Goal: Information Seeking & Learning: Learn about a topic

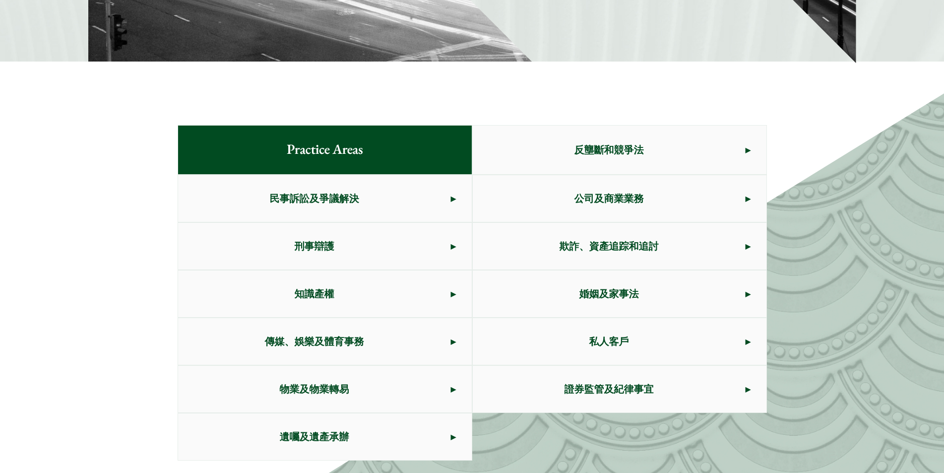
scroll to position [447, 0]
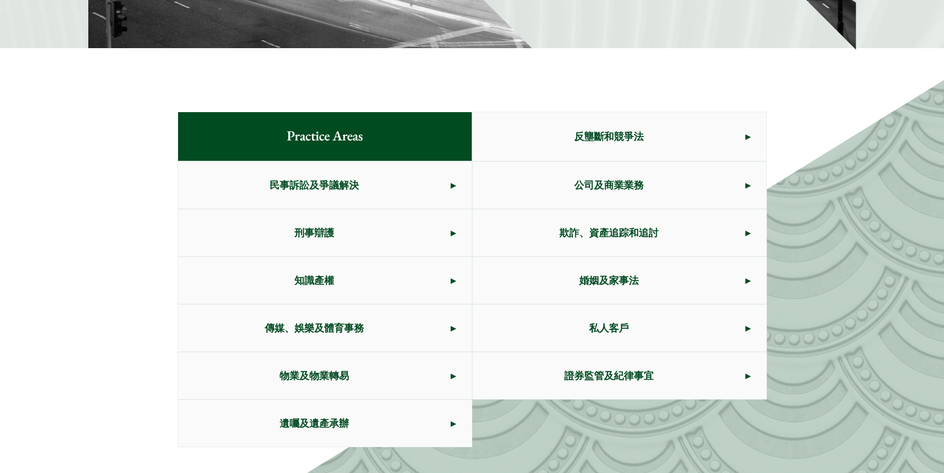
click at [388, 422] on span "遺囑及遺產承辦" at bounding box center [314, 423] width 273 height 47
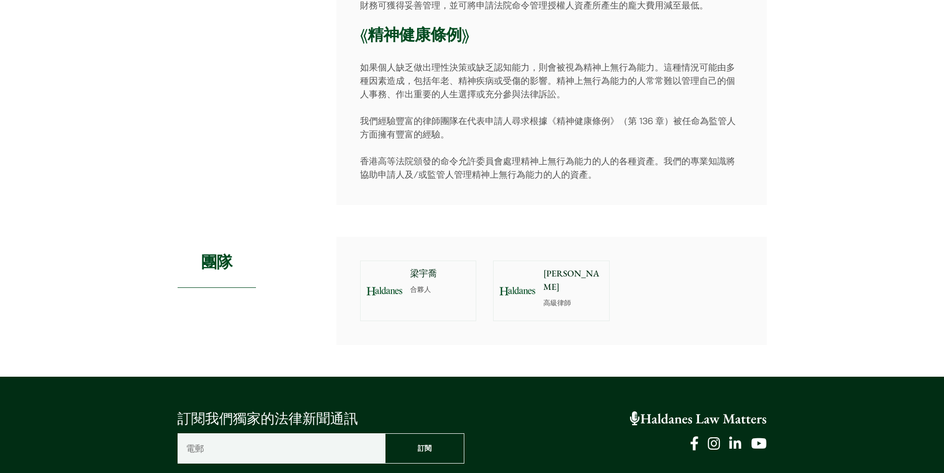
scroll to position [1439, 0]
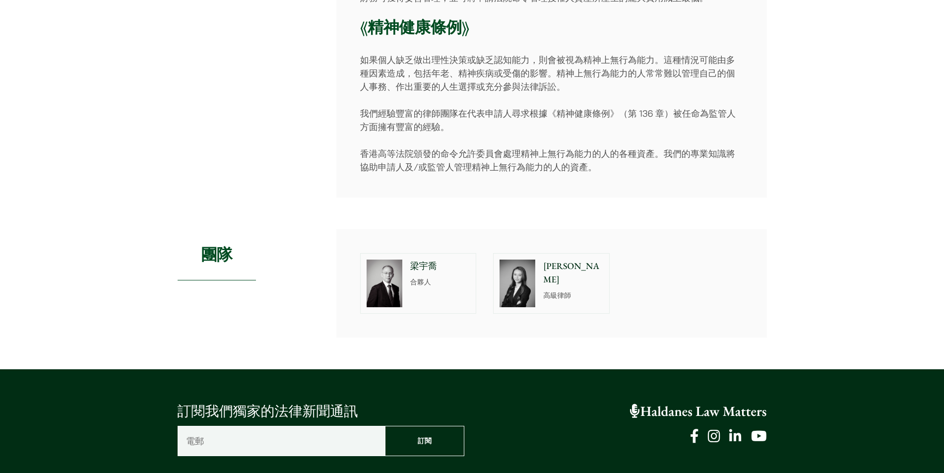
click at [561, 290] on p "高級律師" at bounding box center [573, 295] width 60 height 10
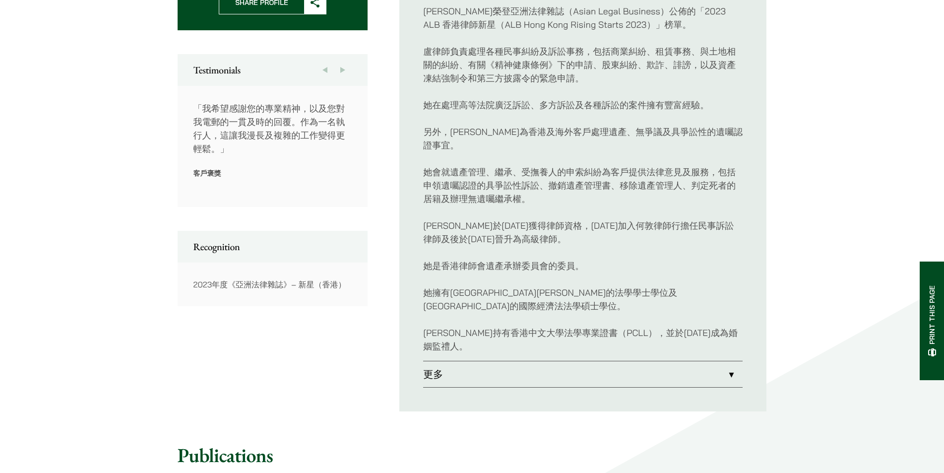
scroll to position [496, 0]
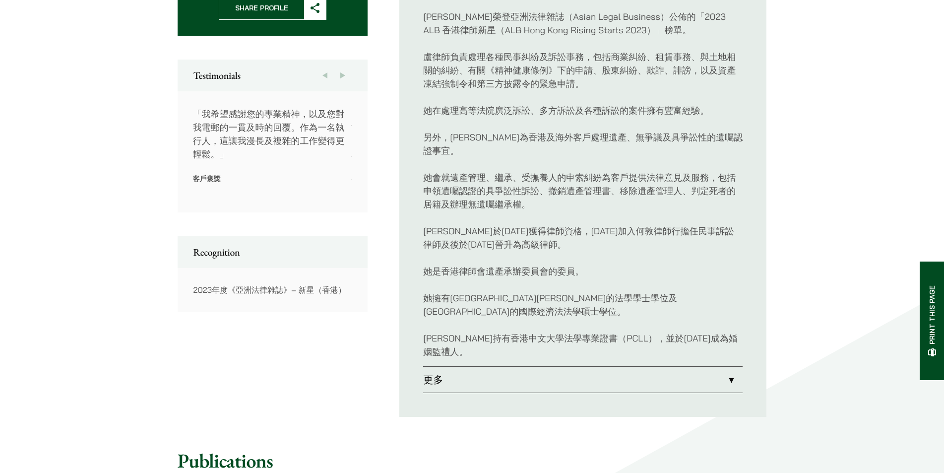
drag, startPoint x: 221, startPoint y: 110, endPoint x: 222, endPoint y: 139, distance: 28.8
click at [222, 139] on p "「我希望感謝您的專業精神，以及您對我電郵的一貫及時的回覆。作為一名執行人，這讓我漫長及複雜的工作變得更輕鬆。」" at bounding box center [272, 134] width 159 height 54
drag, startPoint x: 217, startPoint y: 136, endPoint x: 138, endPoint y: 134, distance: 79.4
click at [138, 134] on div "Home » Lawyers » 盧思敏 盧思敏 高級律師 Practice Areas 欺詐、資產追踪和追討 • 民事訴訟及爭議解決 • 遺囑及遺產承辦 A…" at bounding box center [472, 144] width 944 height 1128
drag, startPoint x: 285, startPoint y: 131, endPoint x: 161, endPoint y: 137, distance: 124.7
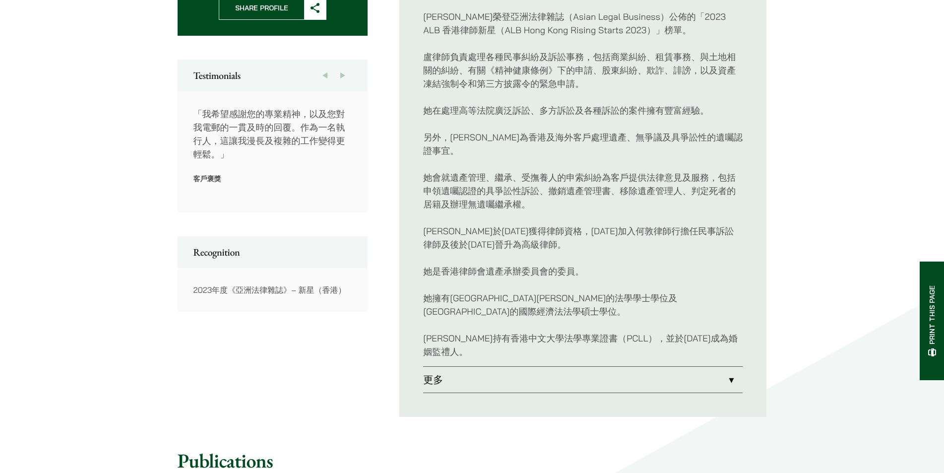
click at [191, 136] on div "“Xenia Lo was very professional and always updated me with new developments. Ma…" at bounding box center [273, 151] width 191 height 121
drag, startPoint x: 315, startPoint y: 135, endPoint x: 189, endPoint y: 135, distance: 125.5
click at [205, 135] on p "「我希望藉此機會感謝您為我處理我已故丈夫的遺產所付出的一切努力，很高興認識您。祝您不久的將來一切順利。」" at bounding box center [273, 134] width 159 height 54
drag, startPoint x: 286, startPoint y: 131, endPoint x: 173, endPoint y: 130, distance: 113.1
click at [205, 130] on p "「我們非常感謝您的最新消息，也非常感謝您為幫助我們所做的一切。」" at bounding box center [273, 120] width 159 height 27
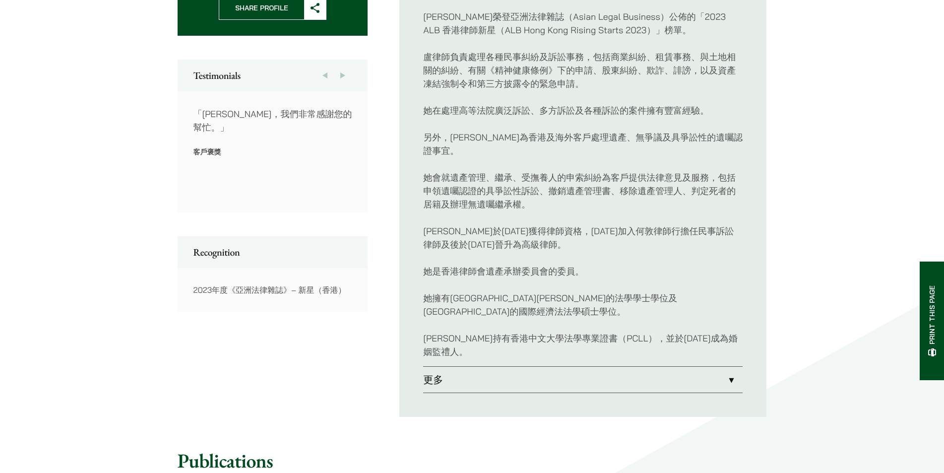
drag, startPoint x: 296, startPoint y: 135, endPoint x: 170, endPoint y: 140, distance: 126.6
click at [217, 147] on p "客戶褒獎" at bounding box center [273, 151] width 159 height 9
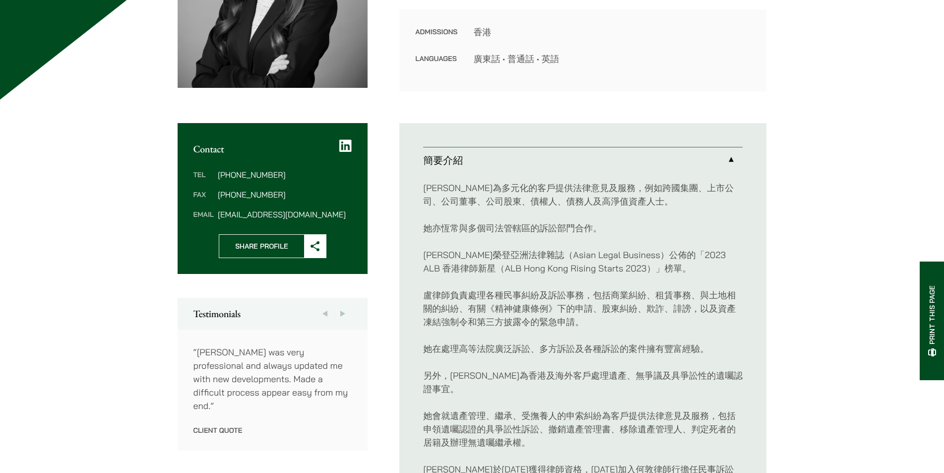
scroll to position [298, 0]
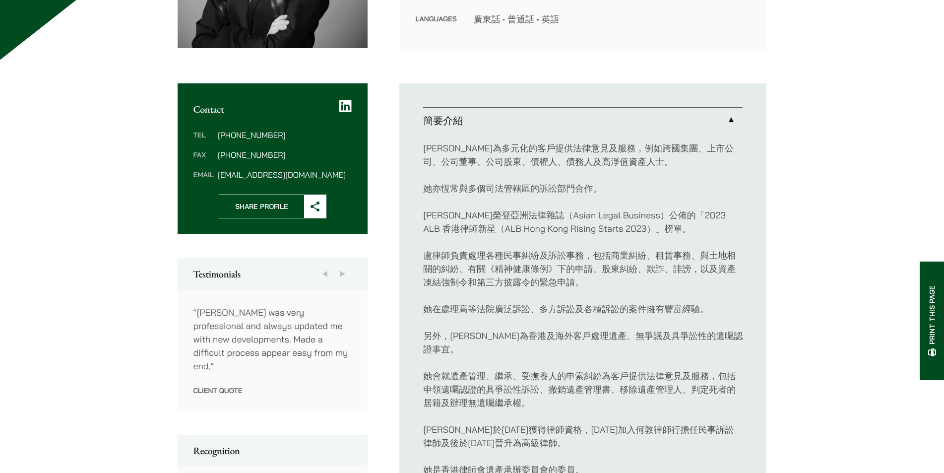
click at [341, 273] on button "Next" at bounding box center [343, 274] width 18 height 32
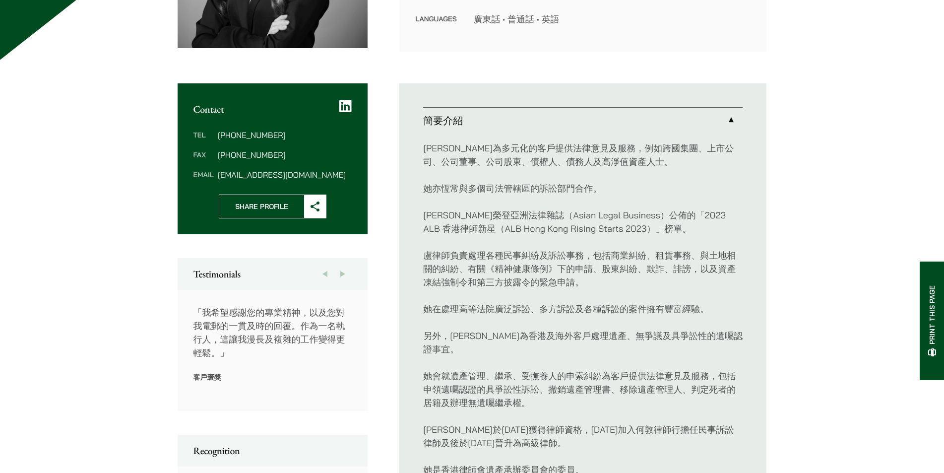
click at [341, 273] on button "Next" at bounding box center [343, 274] width 18 height 32
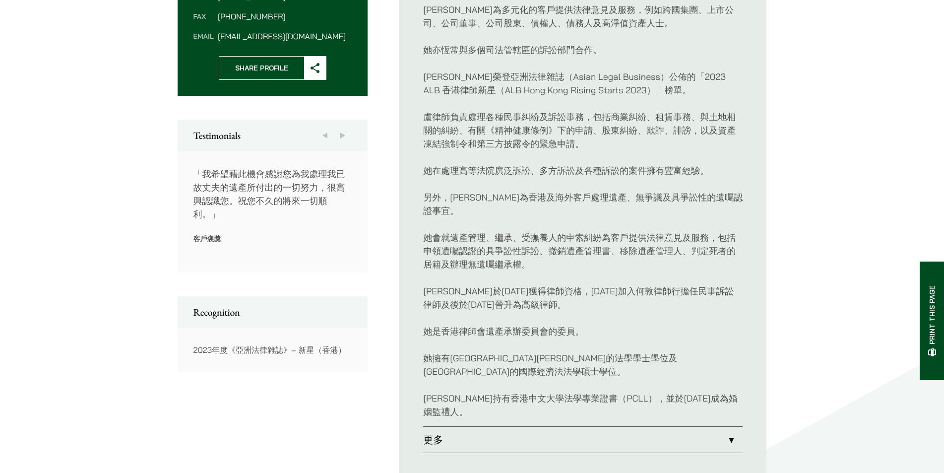
scroll to position [447, 0]
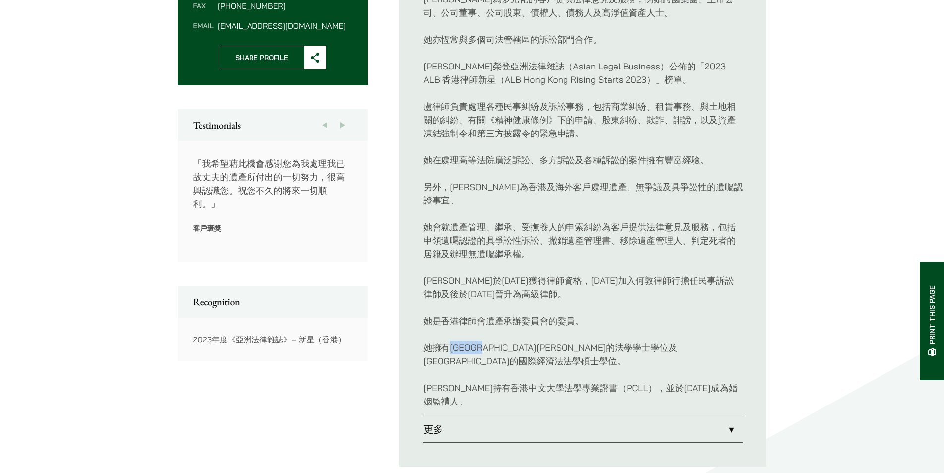
drag, startPoint x: 454, startPoint y: 335, endPoint x: 503, endPoint y: 338, distance: 49.7
click at [503, 341] on p "她擁有埃克塞特大學的法學學士學位及香港中文大學的國際經濟法法學碩士學位。" at bounding box center [583, 354] width 320 height 27
click at [484, 314] on p "她是香港律師會遺產承辦委員會的委員。" at bounding box center [583, 320] width 320 height 13
drag, startPoint x: 489, startPoint y: 306, endPoint x: 544, endPoint y: 308, distance: 55.1
click at [544, 314] on p "她是香港律師會遺產承辦委員會的委員。" at bounding box center [583, 320] width 320 height 13
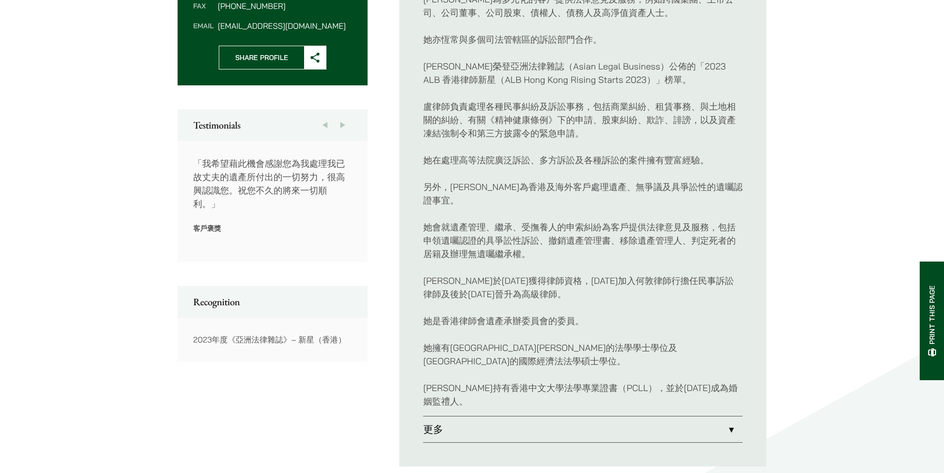
click at [509, 225] on p "她會就遺產管理、繼承、受撫養人的申索糾紛為客戶提供法律意見及服務，包括申領遺囑認證的具爭訟性訴訟、撤銷遺產管理書、移除遺產管理人、判定死者的居籍及辦理無遺囑繼…" at bounding box center [583, 240] width 320 height 40
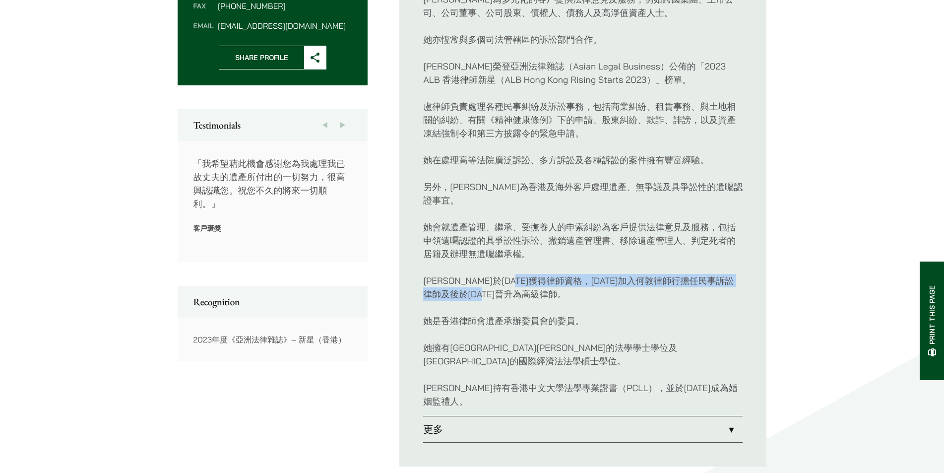
drag, startPoint x: 555, startPoint y: 266, endPoint x: 555, endPoint y: 283, distance: 16.4
click at [555, 283] on p "盧律師於2014年獲得律師資格，2017年加入何敦律師行擔任民事訴訟律師及後於2022年1月晉升為高級律師。" at bounding box center [583, 287] width 320 height 27
drag, startPoint x: 551, startPoint y: 265, endPoint x: 552, endPoint y: 281, distance: 15.9
click at [552, 281] on p "盧律師於2014年獲得律師資格，2017年加入何敦律師行擔任民事訴訟律師及後於2022年1月晉升為高級律師。" at bounding box center [583, 287] width 320 height 27
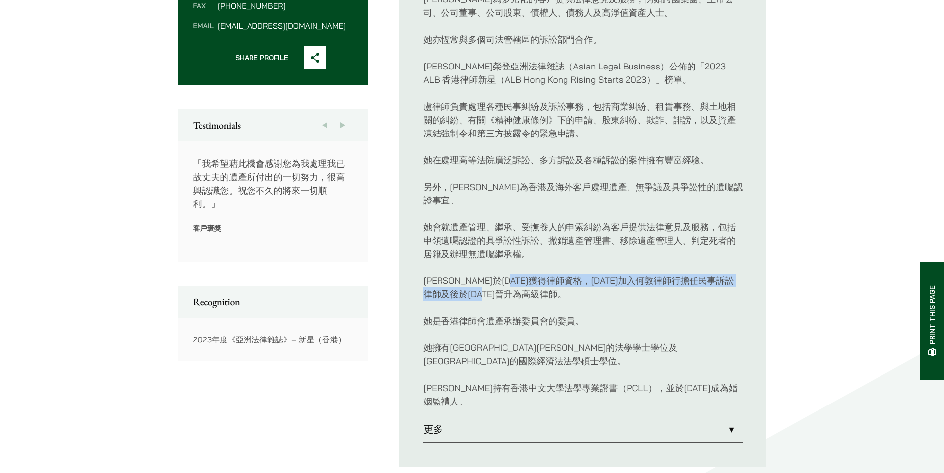
click at [552, 281] on p "盧律師於2014年獲得律師資格，2017年加入何敦律師行擔任民事訴訟律師及後於2022年1月晉升為高級律師。" at bounding box center [583, 287] width 320 height 27
drag, startPoint x: 547, startPoint y: 284, endPoint x: 443, endPoint y: 262, distance: 106.4
click at [443, 274] on p "盧律師於2014年獲得律師資格，2017年加入何敦律師行擔任民事訴訟律師及後於2022年1月晉升為高級律師。" at bounding box center [583, 287] width 320 height 27
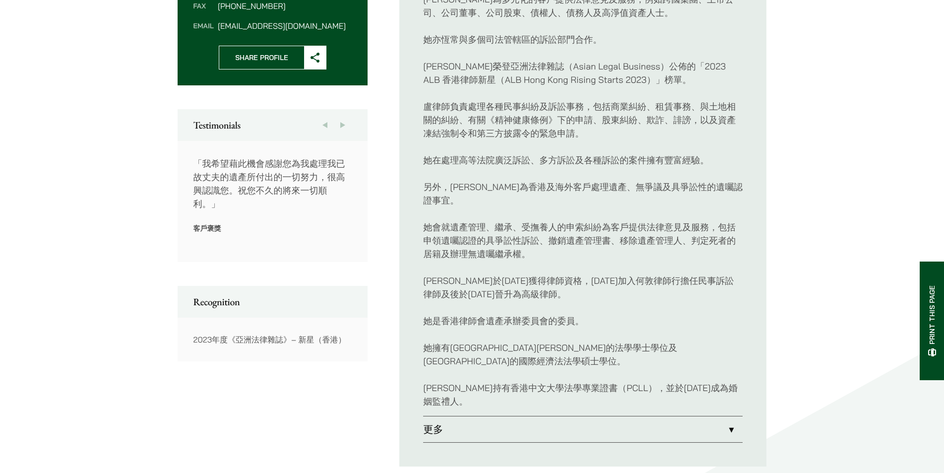
click at [551, 416] on link "更多" at bounding box center [583, 429] width 320 height 26
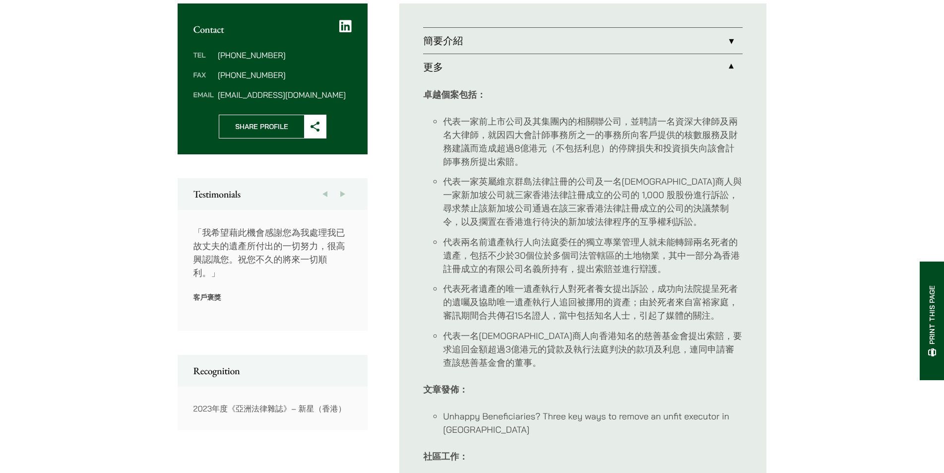
scroll to position [397, 0]
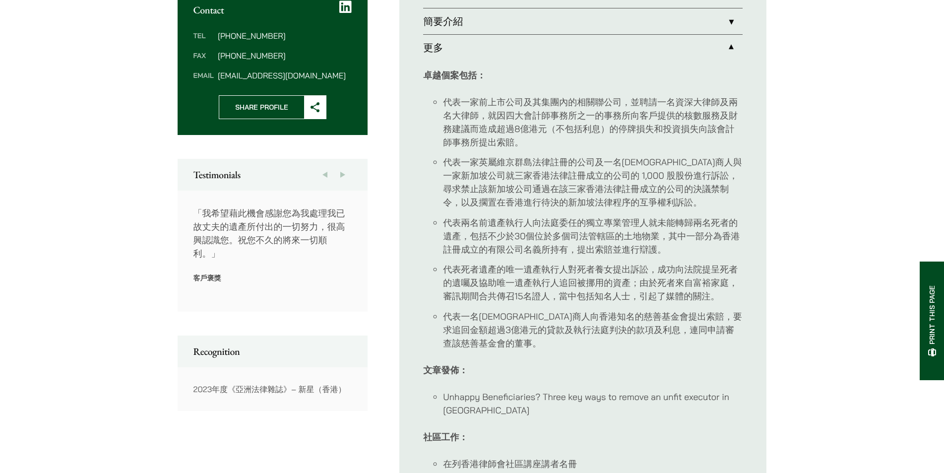
click at [598, 240] on li "代表兩名前遺產執行人向法庭委任的獨立專業管理人就未能轉歸兩名死者的遺產，包括不少於30個位於多個司法管轄區的土地物業，其中一部分為香港註冊成立的有限公司名義所…" at bounding box center [593, 236] width 300 height 40
click at [727, 45] on link "更多" at bounding box center [583, 48] width 320 height 26
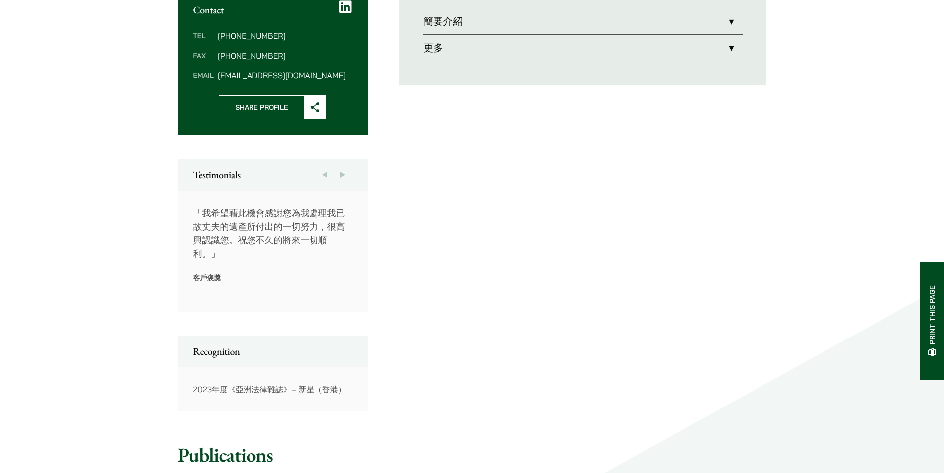
click at [730, 30] on link "簡要介紹" at bounding box center [583, 21] width 320 height 26
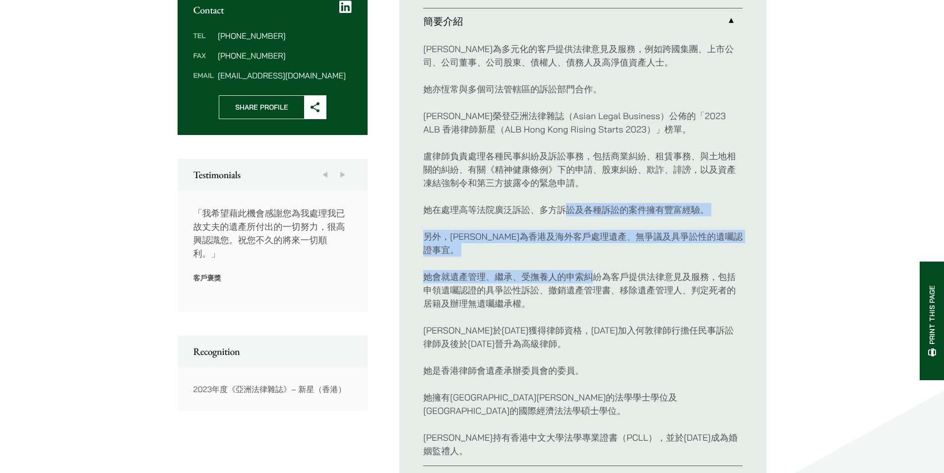
drag, startPoint x: 567, startPoint y: 209, endPoint x: 594, endPoint y: 266, distance: 63.3
click at [594, 266] on div "盧律師為多元化的客戶提供法律意見及服務，例如跨國集團、上市公司、公司董事、公司股東、債權人、債務人及高淨值資產人士。 她亦恆常與多個司法管轄區的訴訟部門合作。…" at bounding box center [583, 249] width 320 height 431
click at [594, 270] on p "她會就遺產管理、繼承、受撫養人的申索糾紛為客戶提供法律意見及服務，包括申領遺囑認證的具爭訟性訴訟、撤銷遺產管理書、移除遺產管理人、判定死者的居籍及辦理無遺囑繼…" at bounding box center [583, 290] width 320 height 40
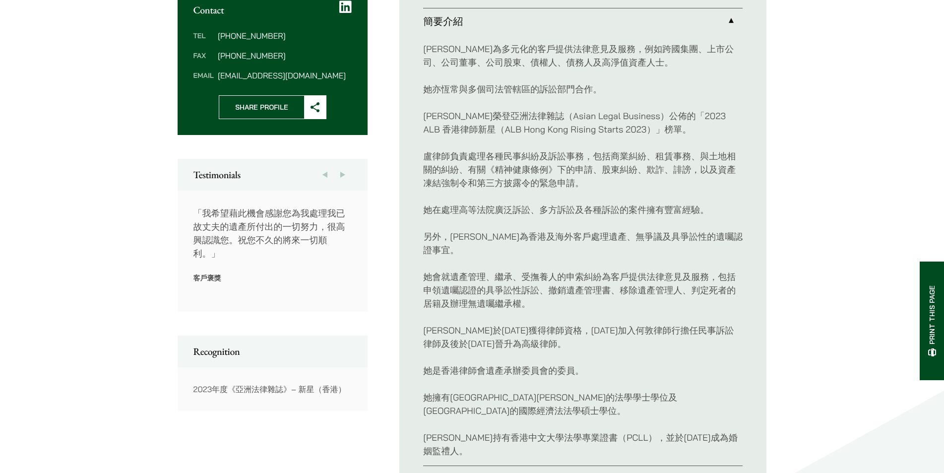
click at [583, 270] on p "她會就遺產管理、繼承、受撫養人的申索糾紛為客戶提供法律意見及服務，包括申領遺囑認證的具爭訟性訴訟、撤銷遺產管理書、移除遺產管理人、判定死者的居籍及辦理無遺囑繼…" at bounding box center [583, 290] width 320 height 40
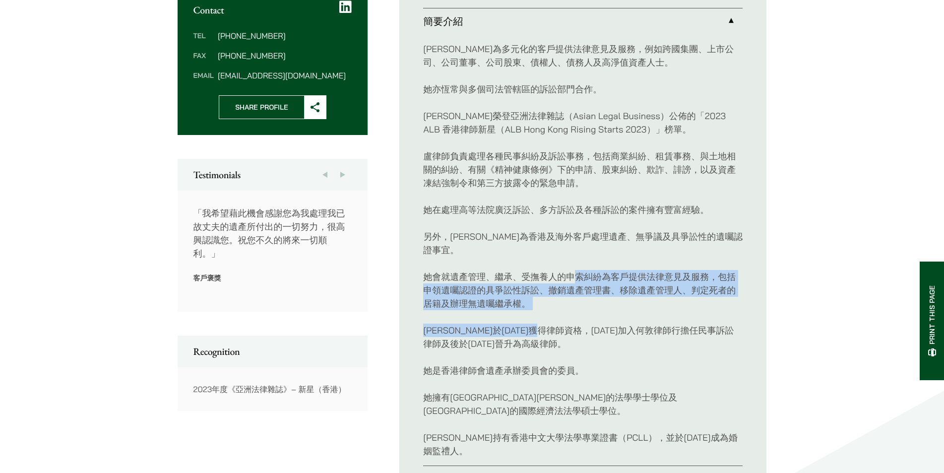
drag, startPoint x: 577, startPoint y: 267, endPoint x: 577, endPoint y: 305, distance: 37.7
click at [577, 305] on div "盧律師為多元化的客戶提供法律意見及服務，例如跨國集團、上市公司、公司董事、公司股東、債權人、債務人及高淨值資產人士。 她亦恆常與多個司法管轄區的訴訟部門合作。…" at bounding box center [583, 249] width 320 height 431
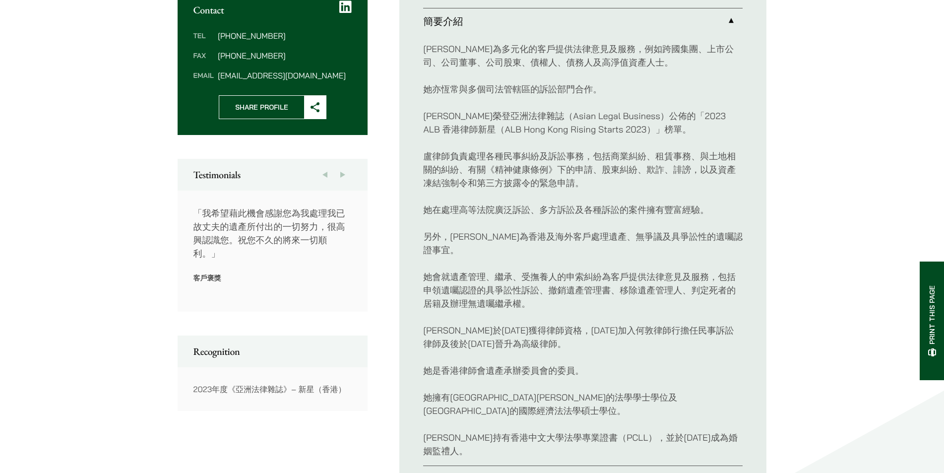
click at [595, 302] on div "盧律師為多元化的客戶提供法律意見及服務，例如跨國集團、上市公司、公司董事、公司股東、債權人、債務人及高淨值資產人士。 她亦恆常與多個司法管轄區的訴訟部門合作。…" at bounding box center [583, 249] width 320 height 431
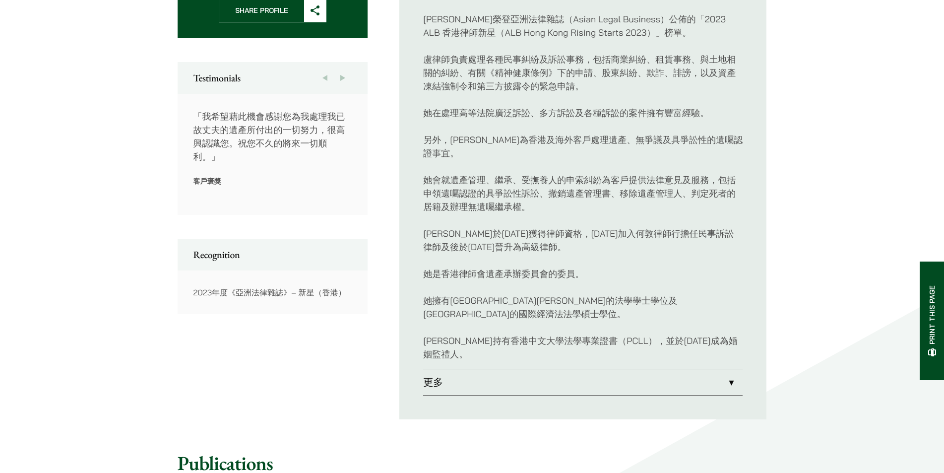
scroll to position [496, 0]
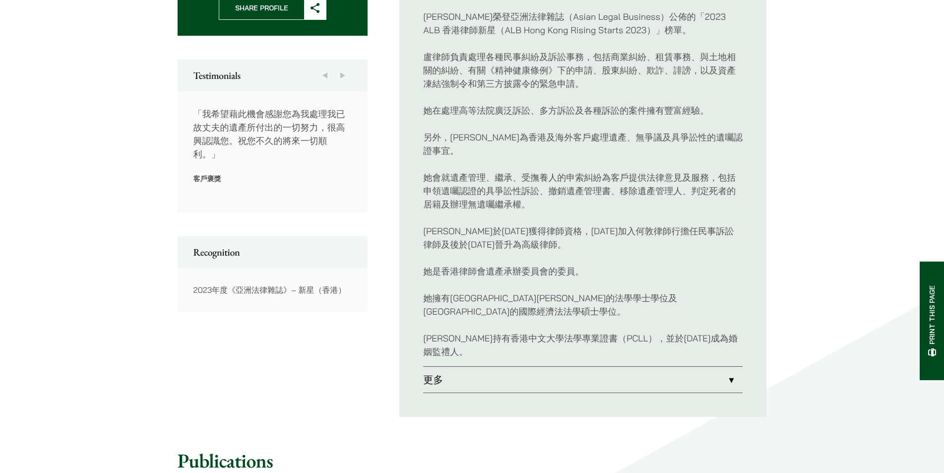
click at [591, 367] on link "更多" at bounding box center [583, 380] width 320 height 26
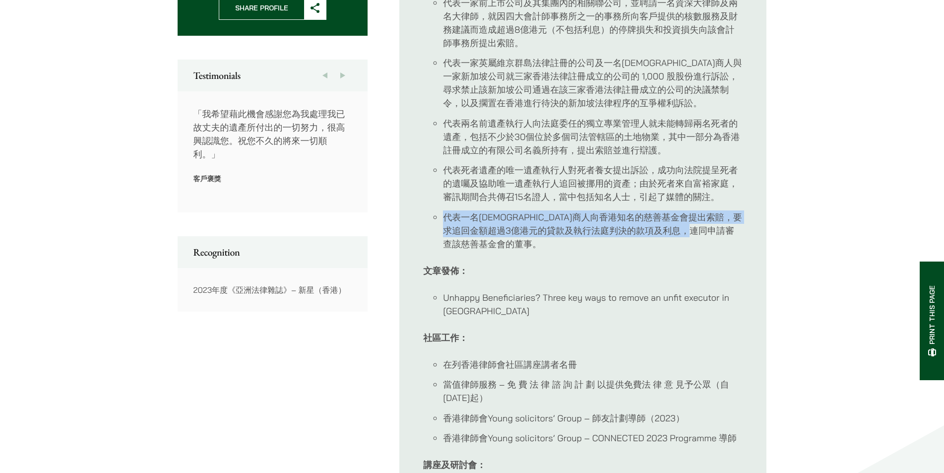
drag, startPoint x: 631, startPoint y: 238, endPoint x: 439, endPoint y: 208, distance: 193.8
click at [439, 208] on ul "代表一家前上市公司及其集團內的相關聯公司，並聘請一名資深大律師及兩名大律師，就因四大會計師事務所之一的事務所向客戶提供的核數服務及財務建議而造成超過8億港元（…" at bounding box center [583, 123] width 320 height 255
click at [447, 208] on ul "代表一家前上市公司及其集團內的相關聯公司，並聘請一名資深大律師及兩名大律師，就因四大會計師事務所之一的事務所向客戶提供的核數服務及財務建議而造成超過8億港元（…" at bounding box center [583, 123] width 320 height 255
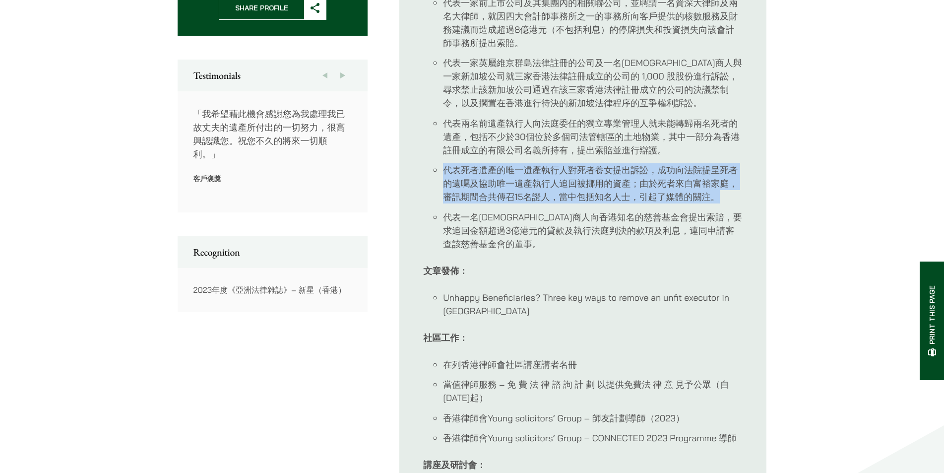
drag, startPoint x: 722, startPoint y: 195, endPoint x: 444, endPoint y: 172, distance: 278.8
click at [444, 172] on li "代表死者遺產的唯一遺產執行人對死者養女提出訴訟，成功向法院提呈死者的遺囑及協助唯一遺產執行人追回被挪用的資產；由於死者來自富裕家庭，審訊期間合共傳召15名證人…" at bounding box center [593, 183] width 300 height 40
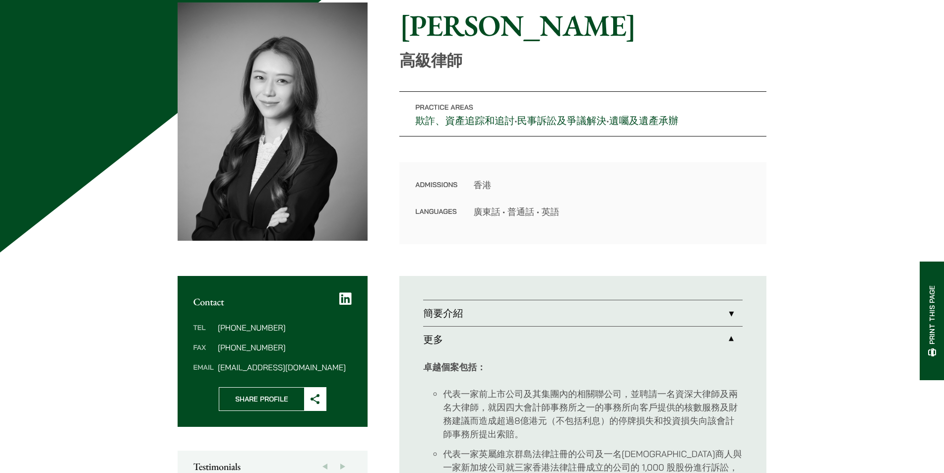
scroll to position [50, 0]
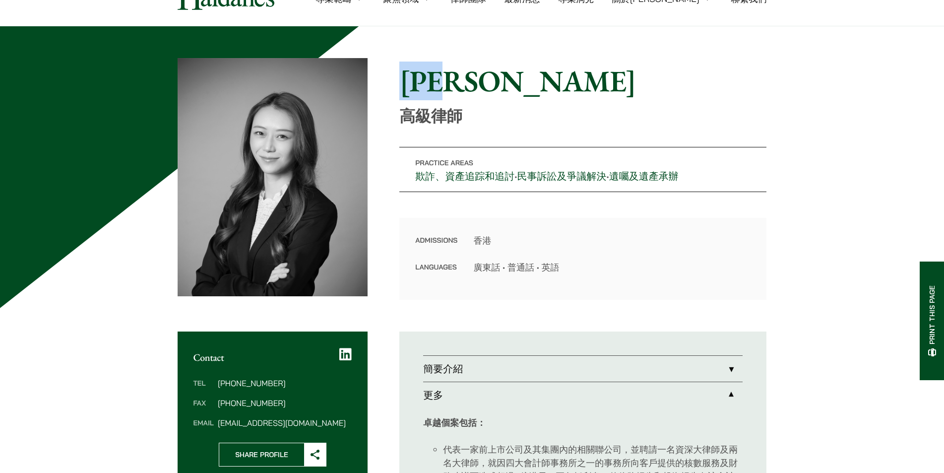
drag, startPoint x: 404, startPoint y: 74, endPoint x: 510, endPoint y: 92, distance: 107.2
click at [510, 92] on h1 "盧思敏" at bounding box center [582, 81] width 367 height 36
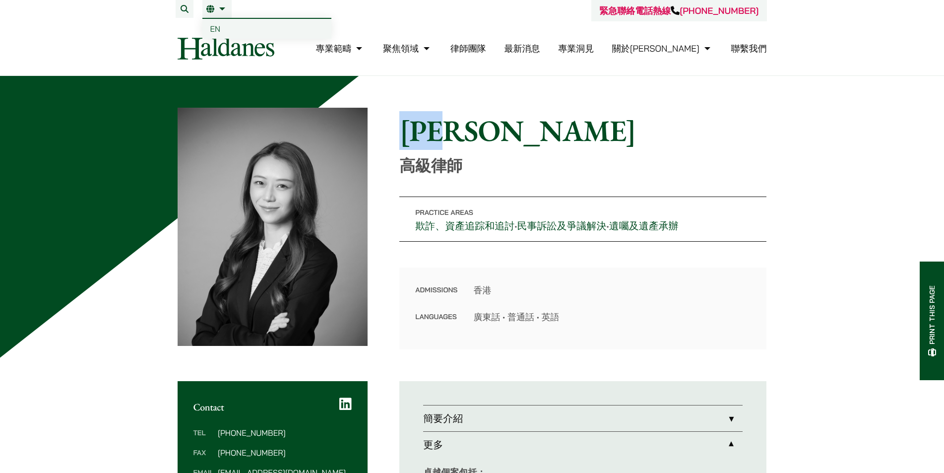
click at [222, 10] on link "繁" at bounding box center [216, 9] width 21 height 8
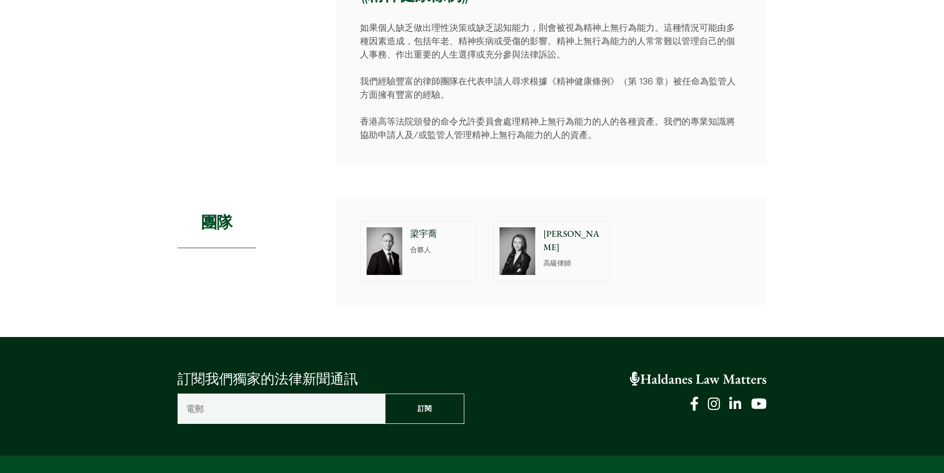
scroll to position [1489, 0]
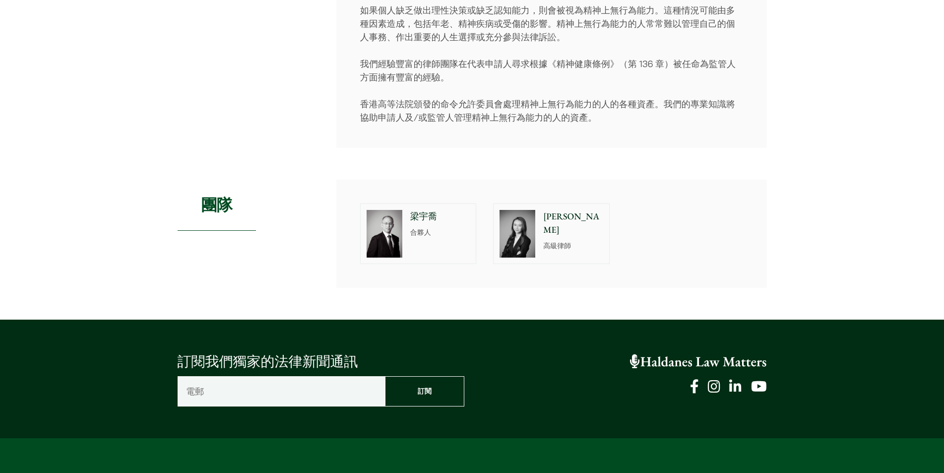
click at [408, 230] on div "梁宇喬 合夥人" at bounding box center [442, 234] width 68 height 60
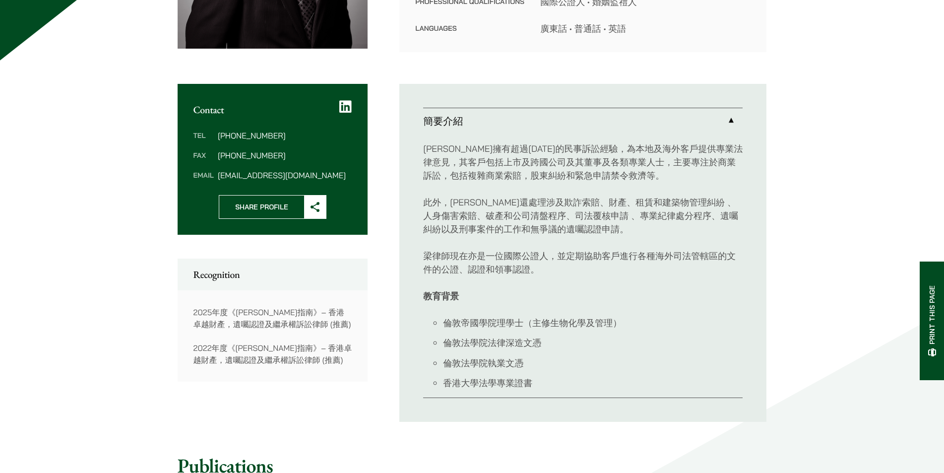
scroll to position [298, 0]
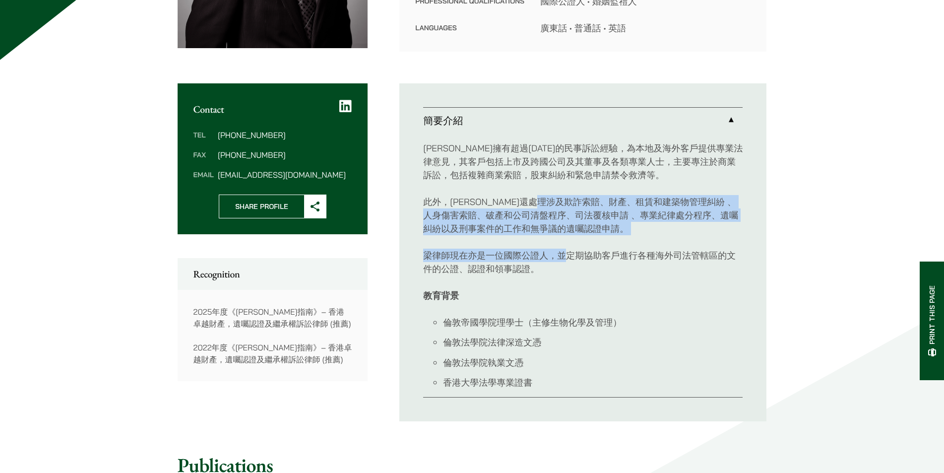
drag, startPoint x: 573, startPoint y: 236, endPoint x: 569, endPoint y: 243, distance: 8.3
click at [569, 243] on div "梁宇喬律師擁有超過13年的民事訴訟經驗，為本地及海外客戶提供專業法律意見，其客戶包括上市及跨國公司及其董事及各類專業人士，主要專注於商業訴訟，包括複雜商業索賠…" at bounding box center [583, 265] width 320 height 264
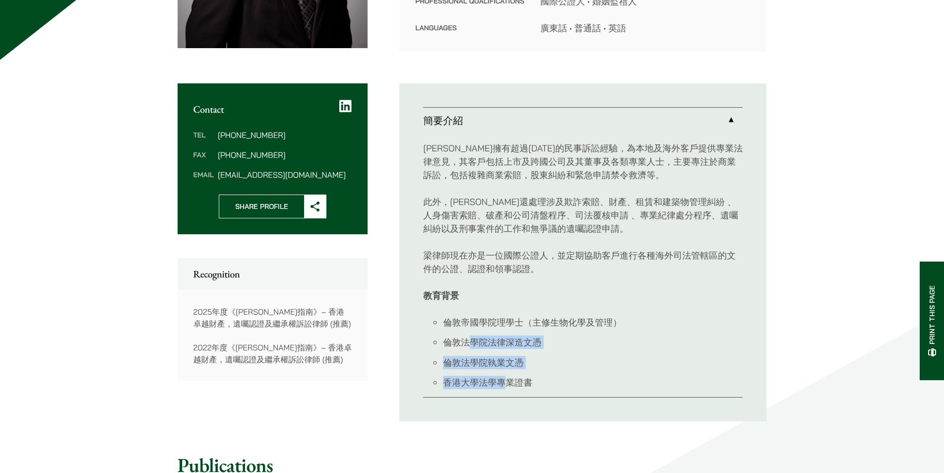
drag, startPoint x: 473, startPoint y: 348, endPoint x: 510, endPoint y: 370, distance: 43.1
click at [510, 370] on ul "倫敦帝國學院理學士（主修生物化學及管理） 倫敦法學院法律深造文憑 倫敦法學院執業文憑 香港大學法學專業證書" at bounding box center [583, 353] width 320 height 74
drag, startPoint x: 536, startPoint y: 386, endPoint x: 473, endPoint y: 345, distance: 74.9
click at [473, 345] on ul "倫敦帝國學院理學士（主修生物化學及管理） 倫敦法學院法律深造文憑 倫敦法學院執業文憑 香港大學法學專業證書" at bounding box center [583, 353] width 320 height 74
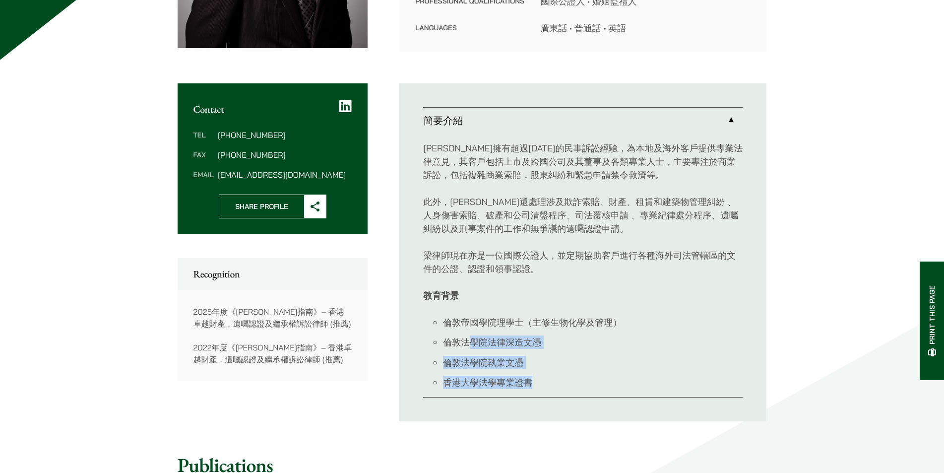
click at [473, 345] on li "倫敦法學院法律深造文憑" at bounding box center [593, 341] width 300 height 13
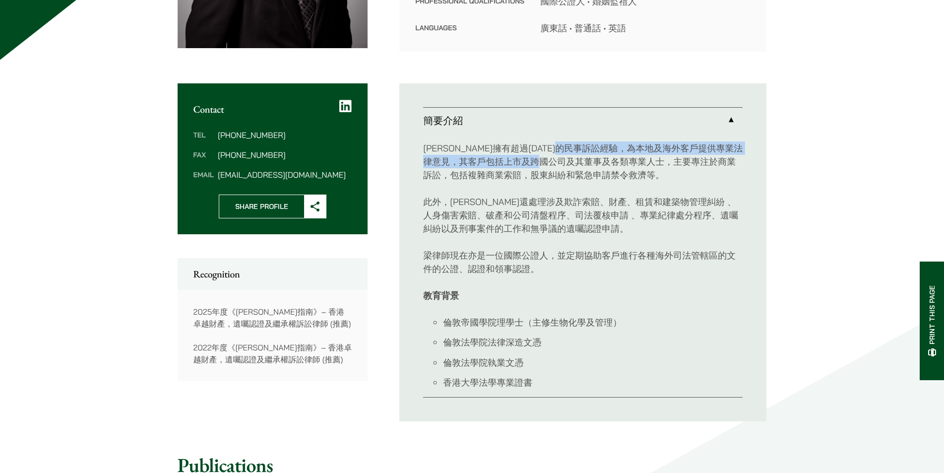
drag, startPoint x: 620, startPoint y: 151, endPoint x: 622, endPoint y: 166, distance: 15.5
click at [622, 166] on p "梁宇喬律師擁有超過13年的民事訴訟經驗，為本地及海外客戶提供專業法律意見，其客戶包括上市及跨國公司及其董事及各類專業人士，主要專注於商業訴訟，包括複雜商業索賠…" at bounding box center [583, 161] width 320 height 40
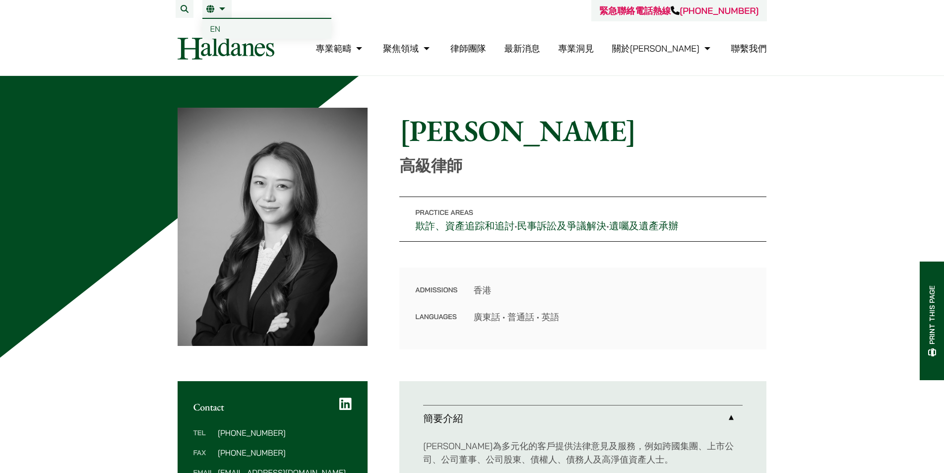
click at [211, 28] on span "EN" at bounding box center [215, 29] width 10 height 10
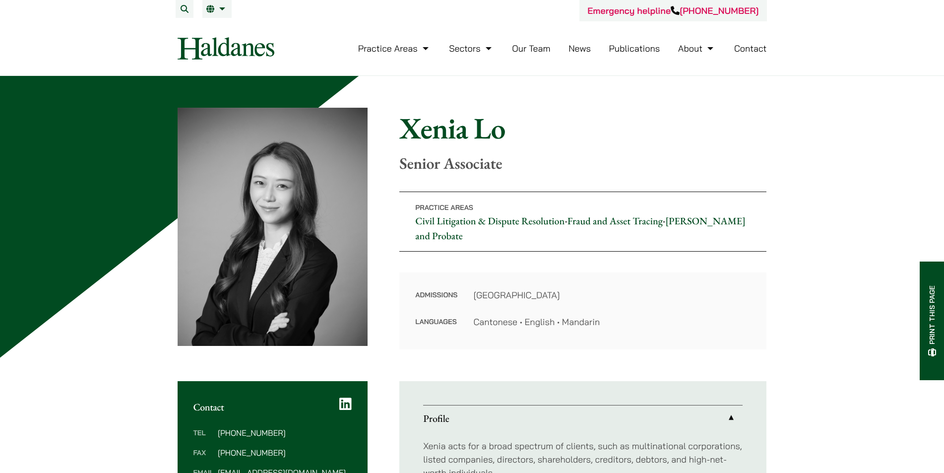
click at [496, 172] on p "Senior Associate" at bounding box center [582, 163] width 367 height 19
